Goal: Information Seeking & Learning: Learn about a topic

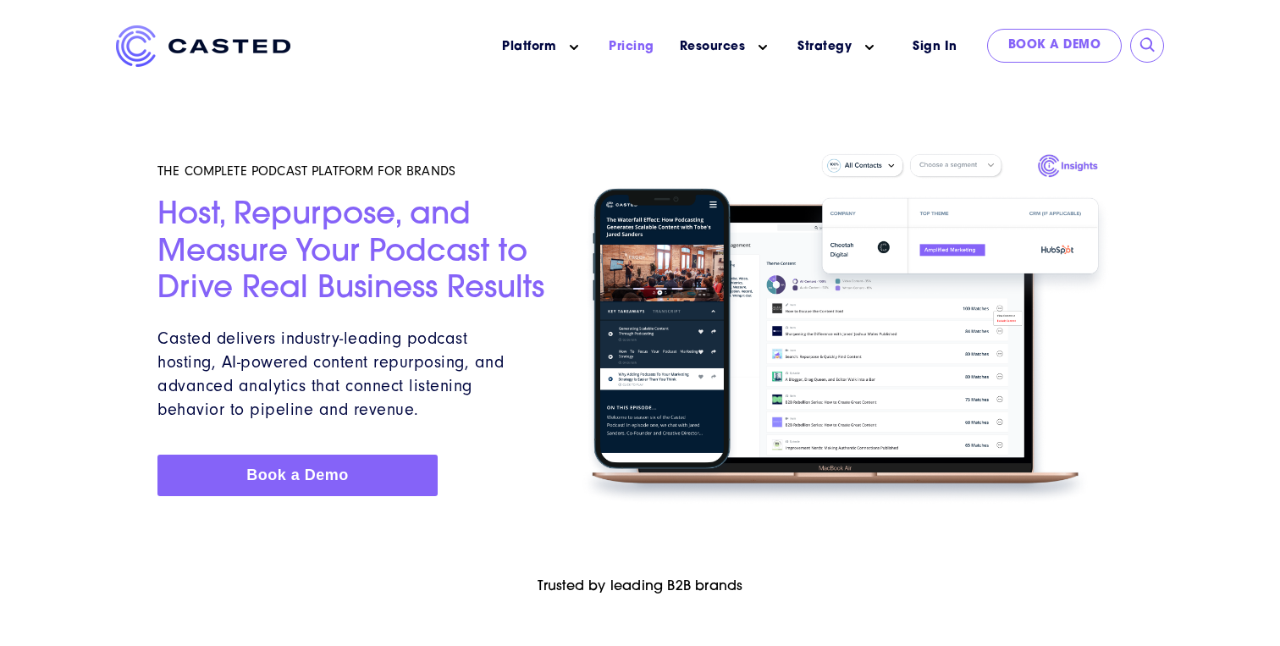
click at [631, 60] on li "Pricing" at bounding box center [631, 46] width 71 height 43
click at [631, 43] on link "Pricing" at bounding box center [632, 47] width 46 height 18
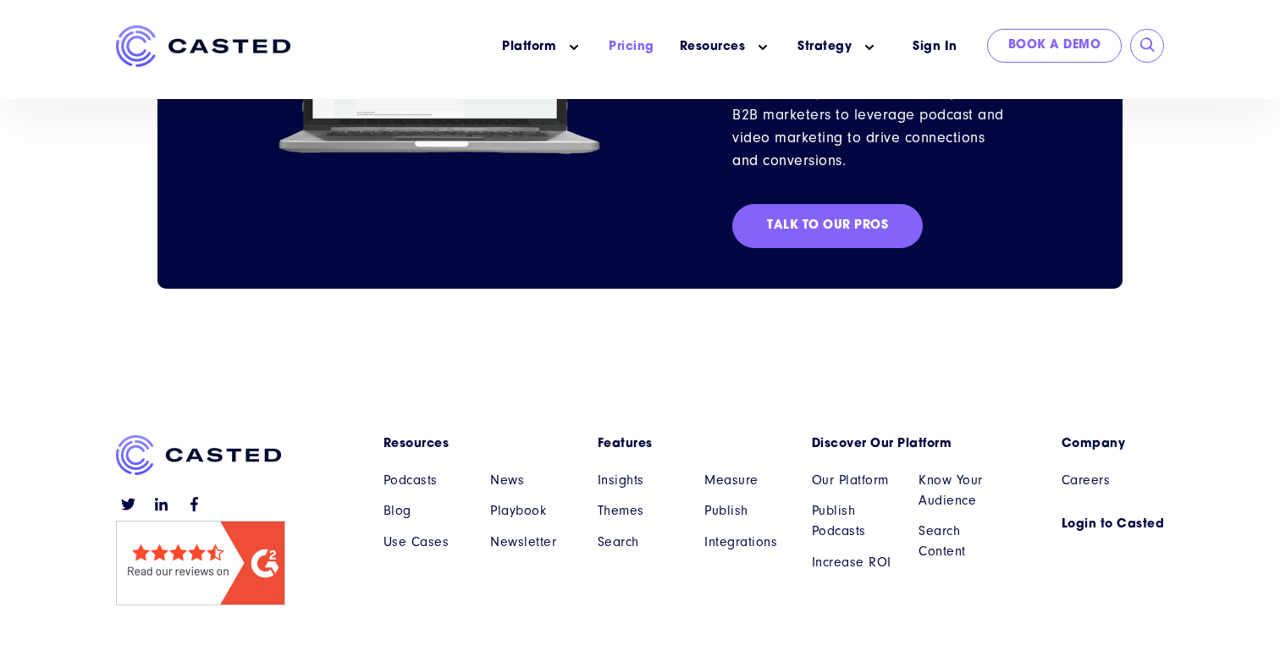
scroll to position [1972, 0]
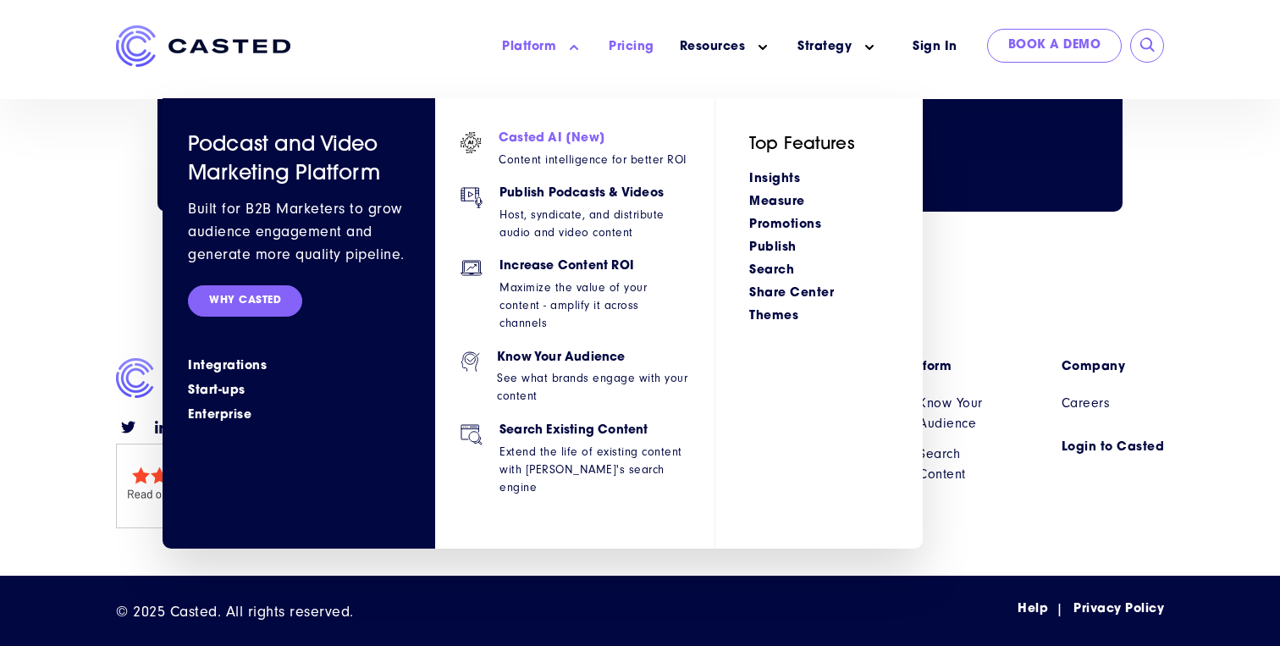
click at [576, 152] on p "Content intelligence for better ROI" at bounding box center [593, 160] width 188 height 18
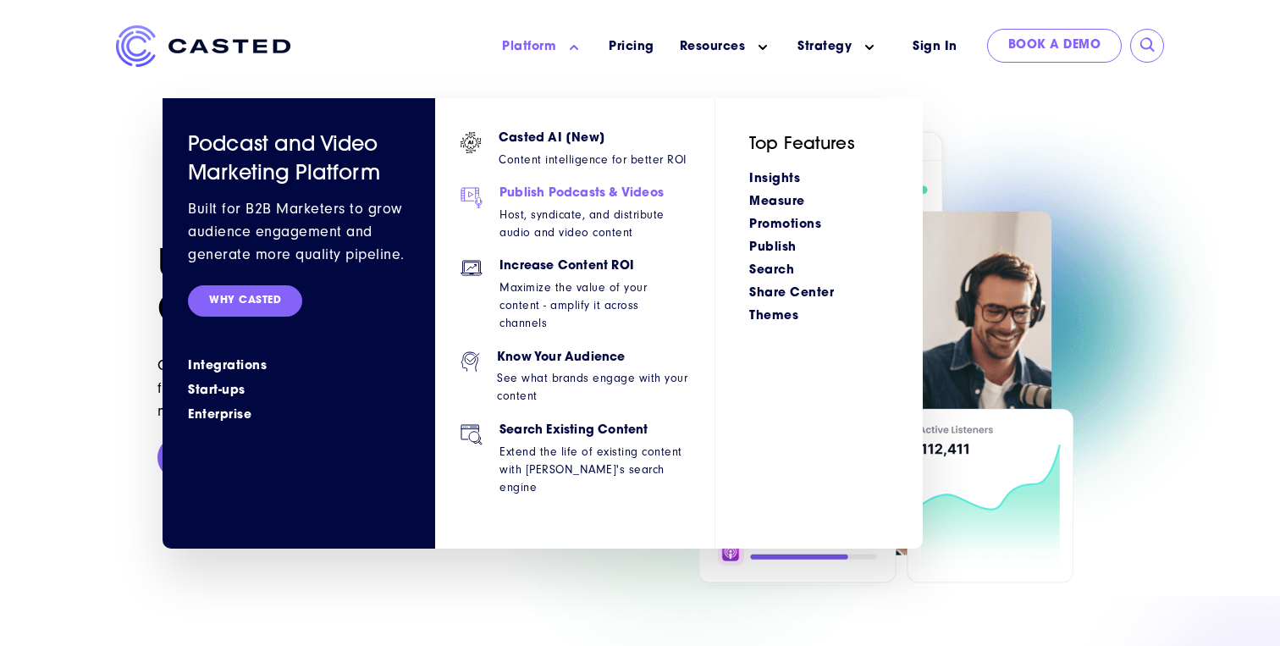
click at [558, 208] on p "Host, syndicate, and distribute audio and video content" at bounding box center [595, 224] width 190 height 36
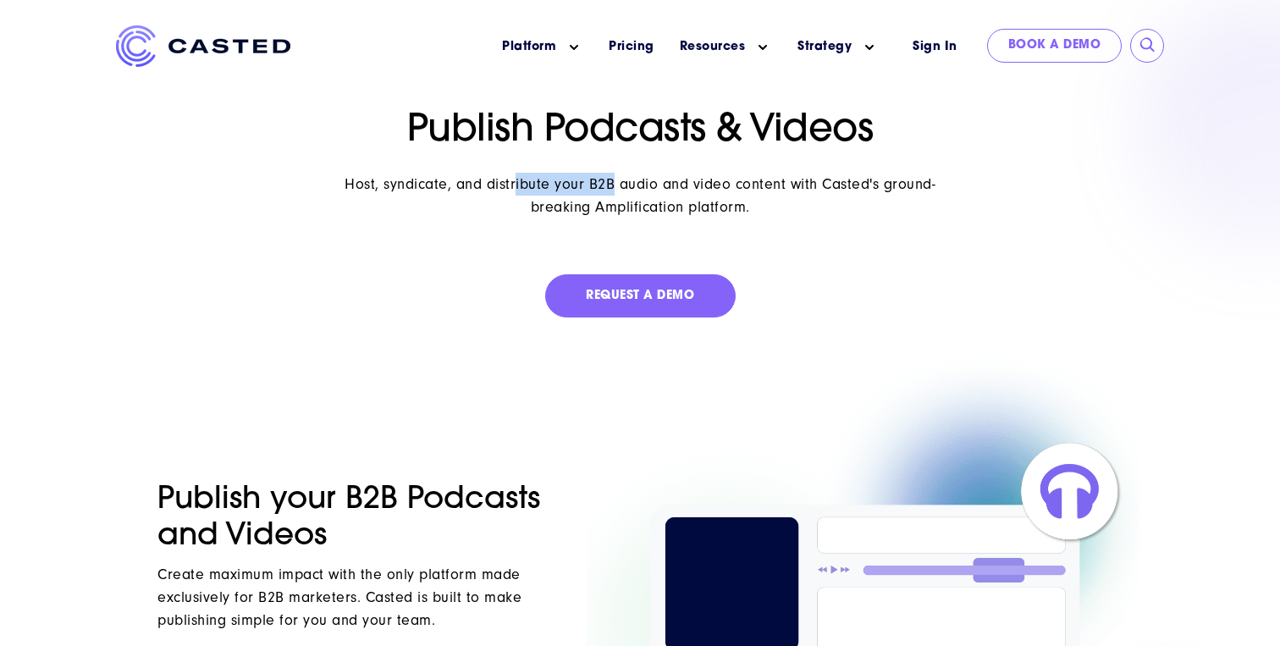
drag, startPoint x: 613, startPoint y: 185, endPoint x: 516, endPoint y: 184, distance: 96.5
click at [516, 185] on p "Host, syndicate, and distribute your B2B audio and video content with Casted's …" at bounding box center [640, 196] width 637 height 46
click at [516, 184] on p "Host, syndicate, and distribute your B2B audio and video content with Casted's …" at bounding box center [640, 196] width 637 height 46
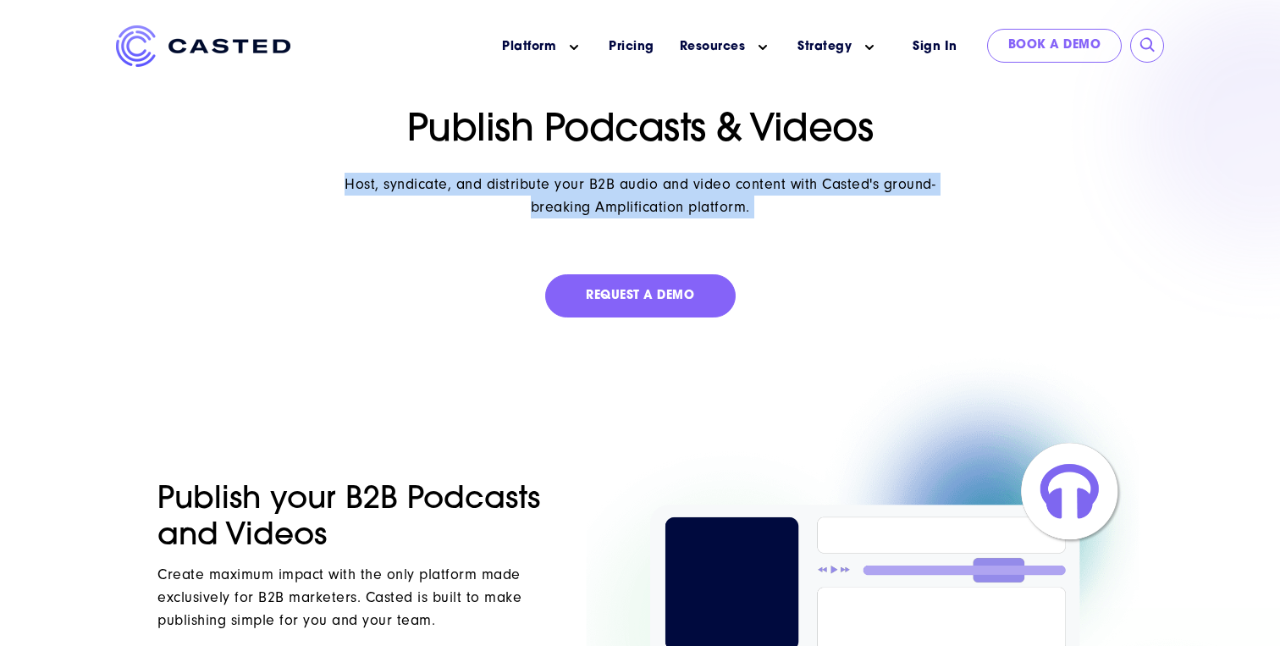
click at [516, 184] on p "Host, syndicate, and distribute your B2B audio and video content with Casted's …" at bounding box center [640, 196] width 637 height 46
click at [595, 184] on p "Host, syndicate, and distribute your B2B audio and video content with Casted's …" at bounding box center [640, 196] width 637 height 46
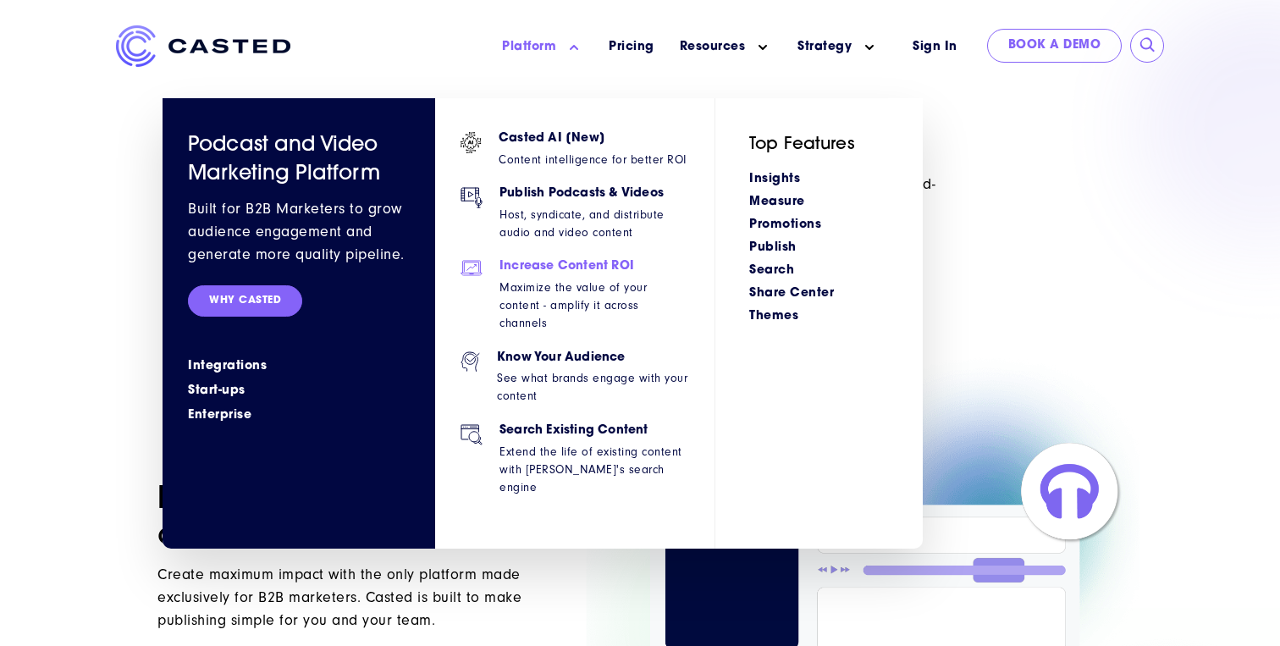
click at [606, 282] on p "Maximize the value of your content - amplify it across channels" at bounding box center [595, 305] width 190 height 53
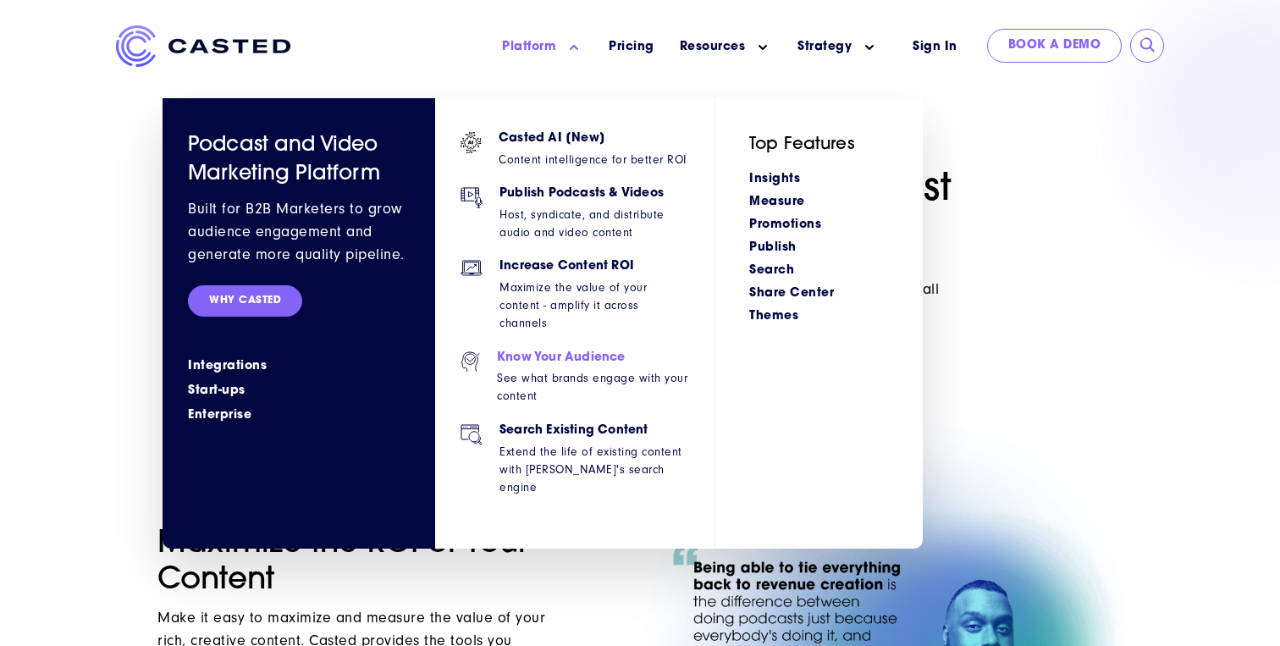
click at [634, 351] on span "Know Your Audience See what brands engage with your content" at bounding box center [593, 387] width 192 height 73
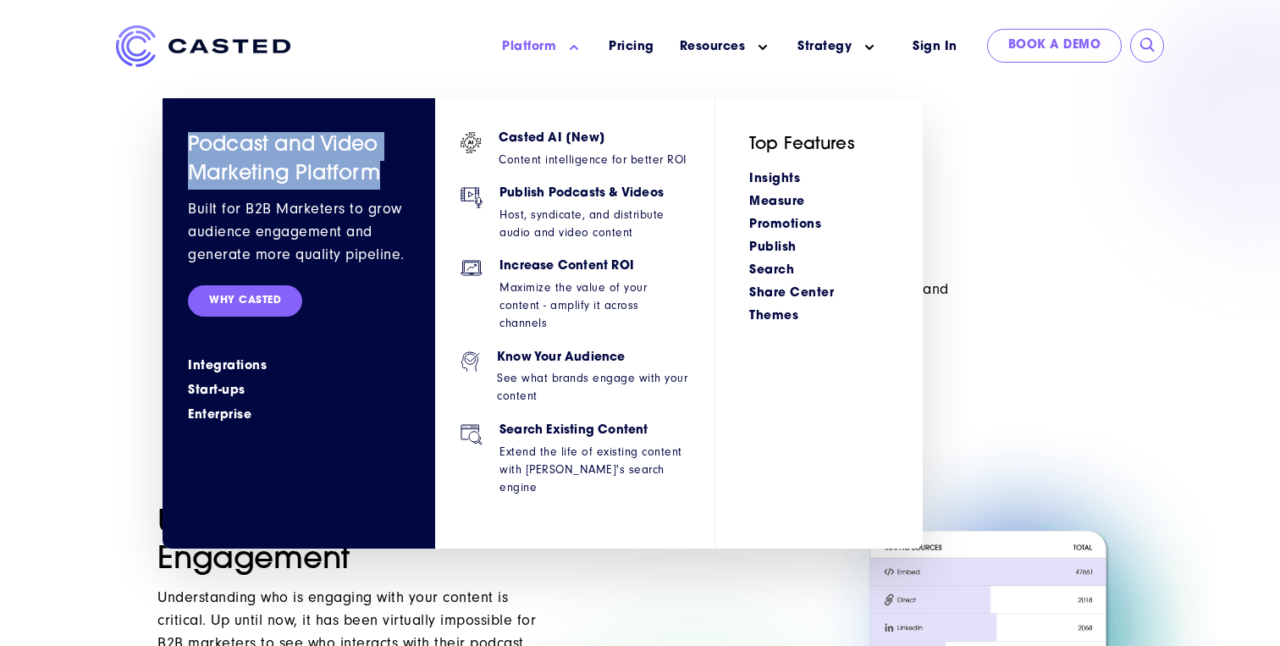
drag, startPoint x: 186, startPoint y: 146, endPoint x: 384, endPoint y: 179, distance: 200.0
click at [384, 179] on span "Podcast and Video Marketing Platform Built for B2B Marketers to grow audience e…" at bounding box center [299, 323] width 273 height 450
